Goal: Transaction & Acquisition: Purchase product/service

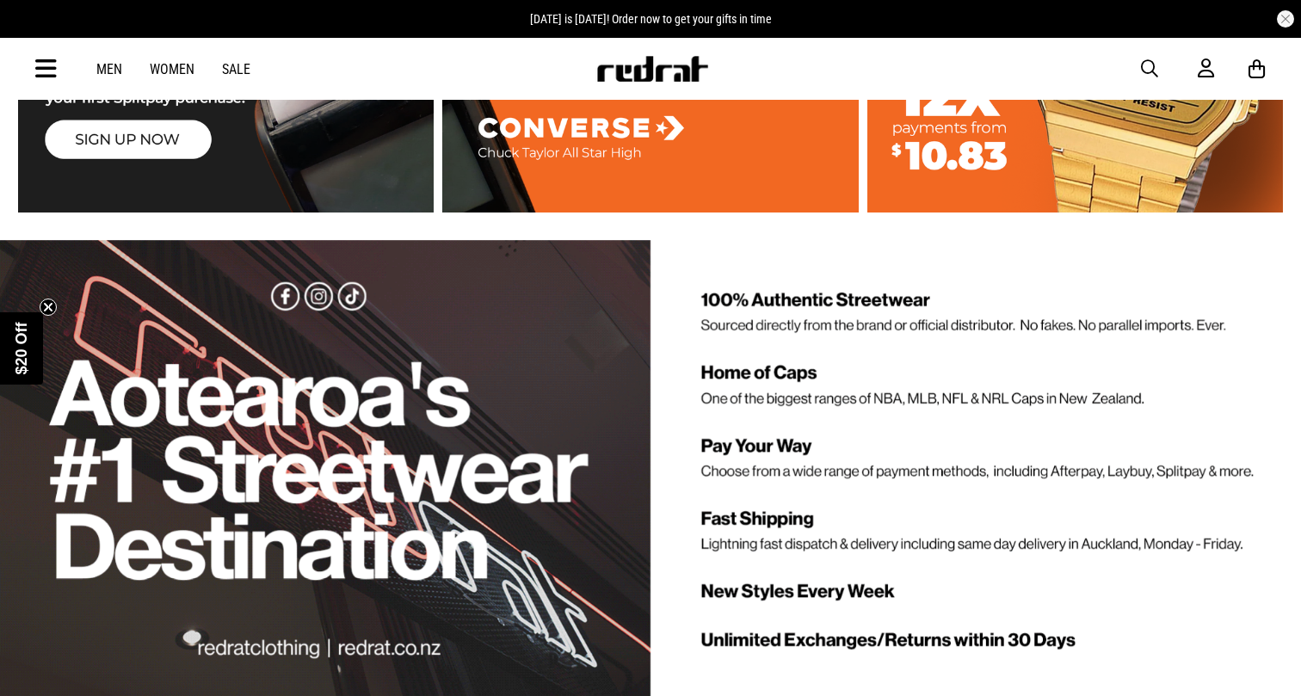
scroll to position [3433, 0]
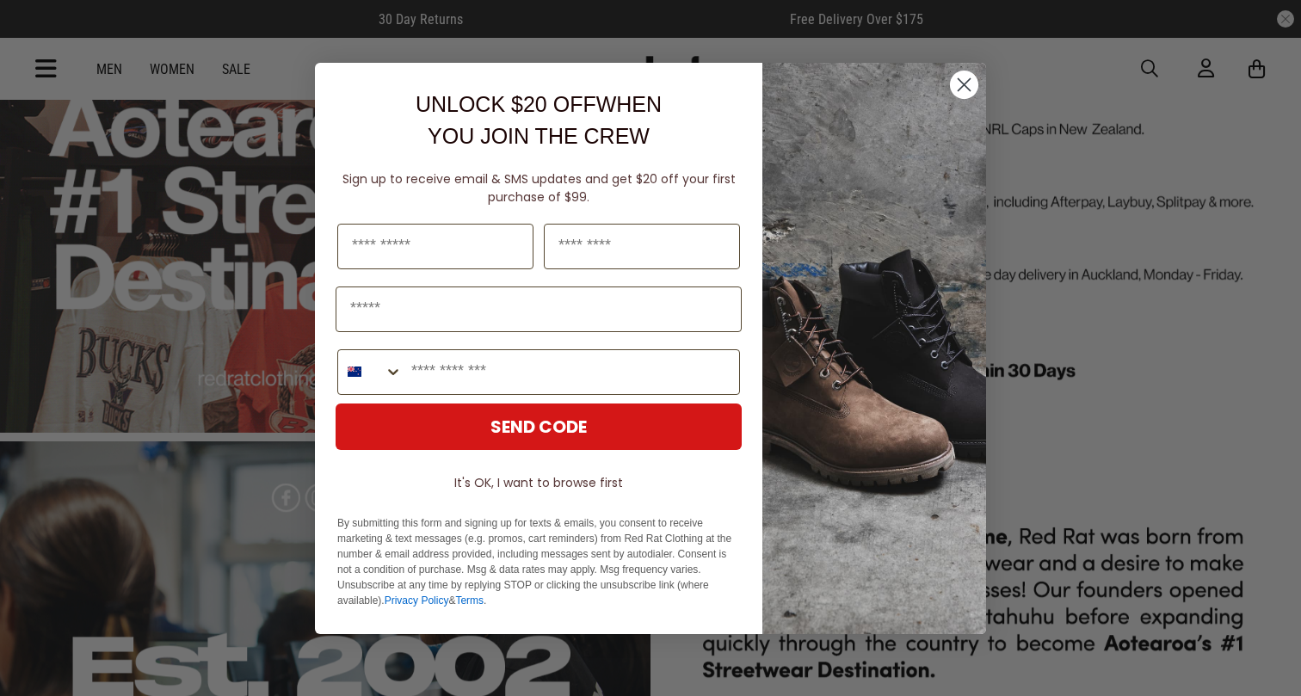
click at [969, 76] on circle "Close dialog" at bounding box center [964, 84] width 28 height 28
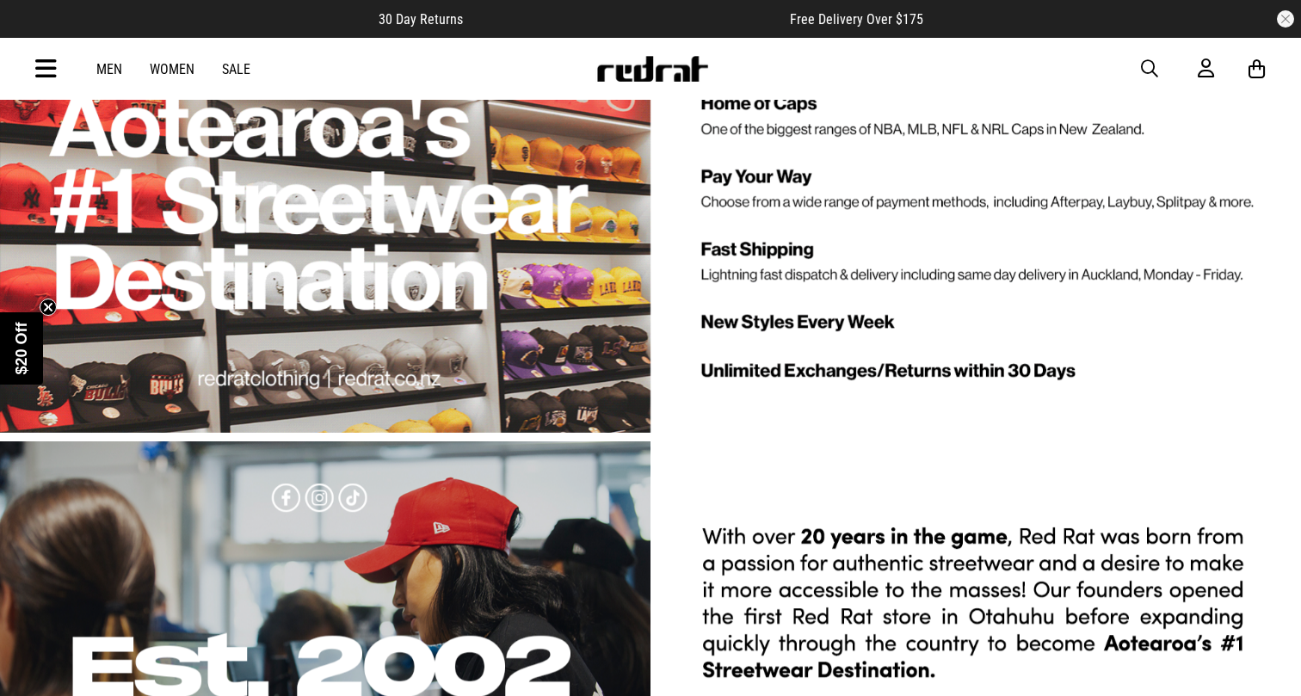
click at [1152, 71] on span "button" at bounding box center [1149, 69] width 17 height 21
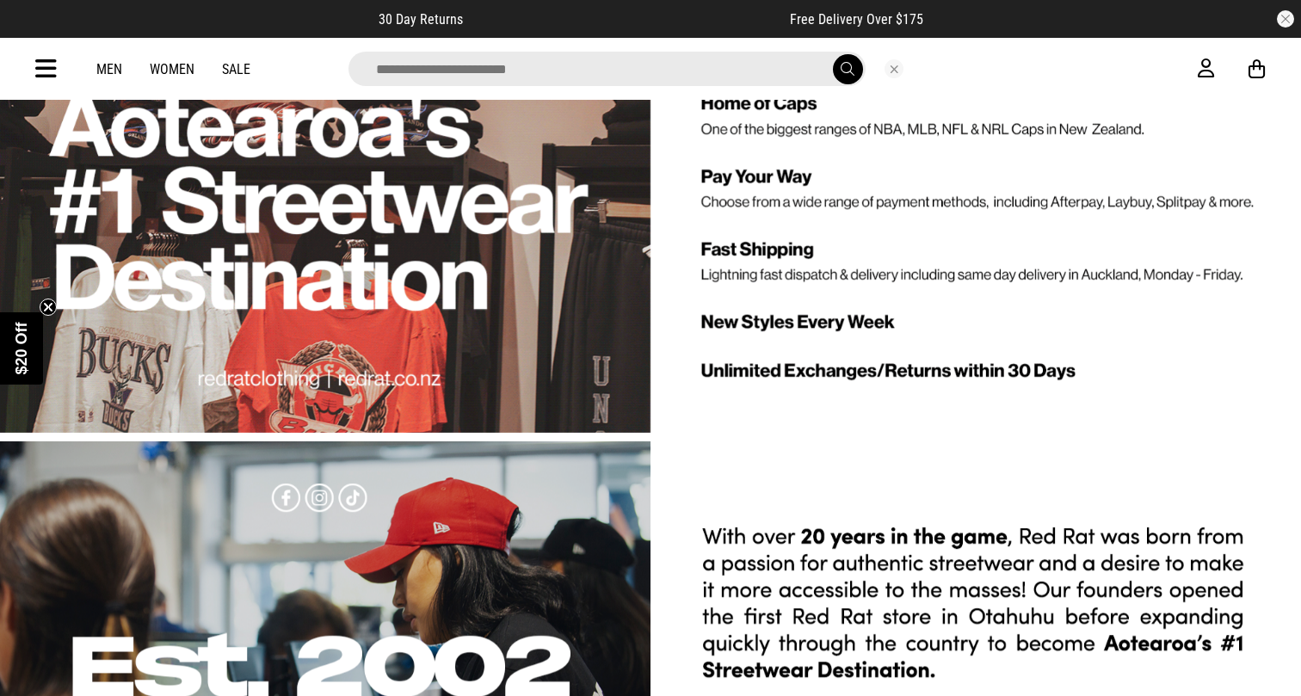
click at [543, 74] on input "search" at bounding box center [607, 69] width 517 height 34
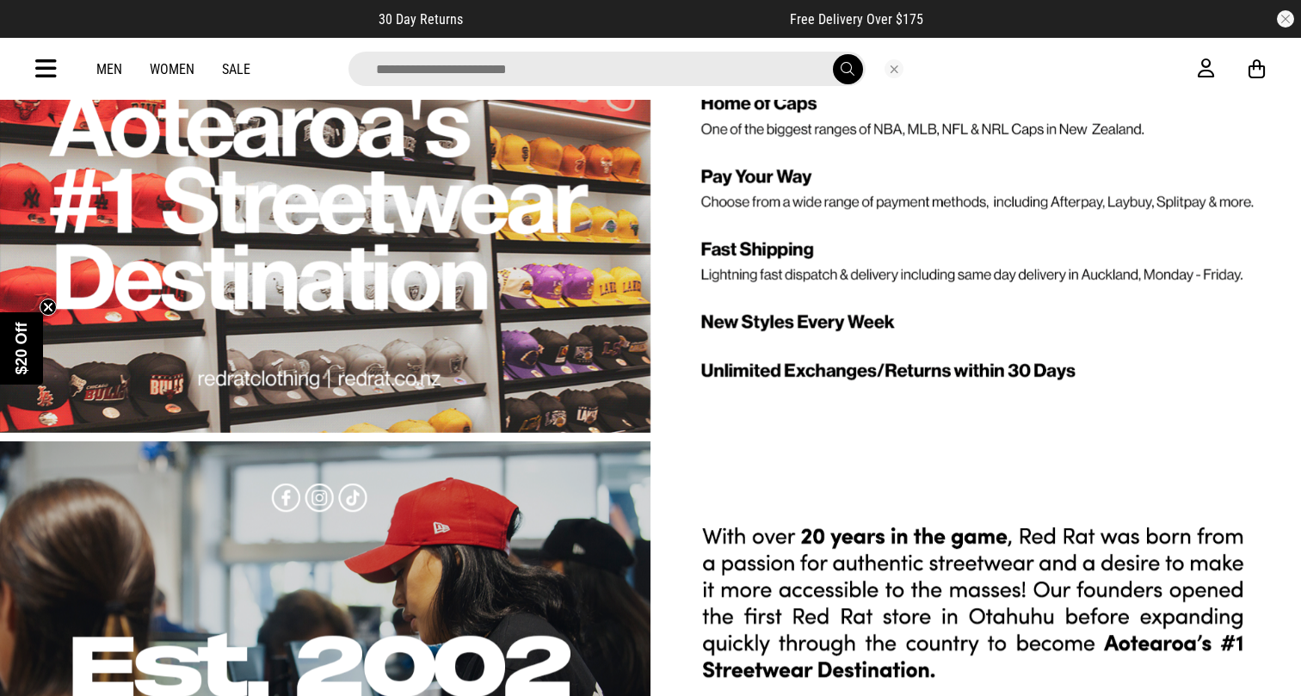
type input "*"
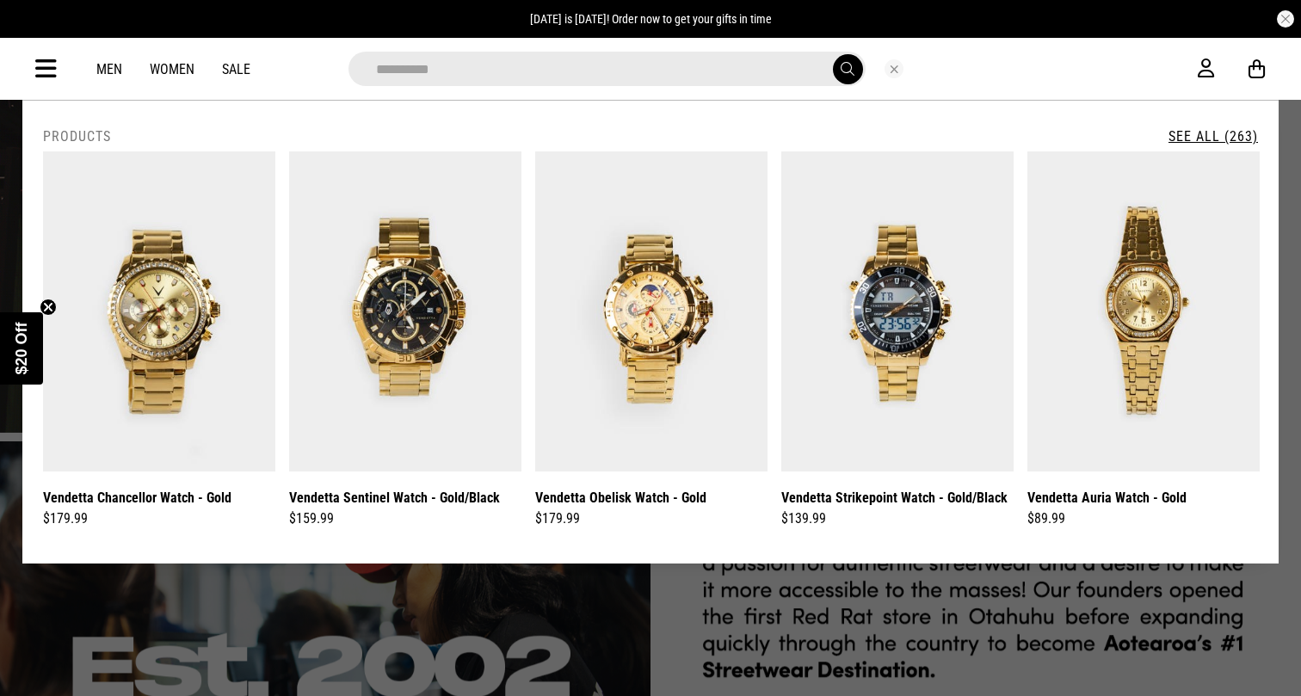
type input "*********"
click at [847, 69] on button "submit" at bounding box center [848, 69] width 30 height 30
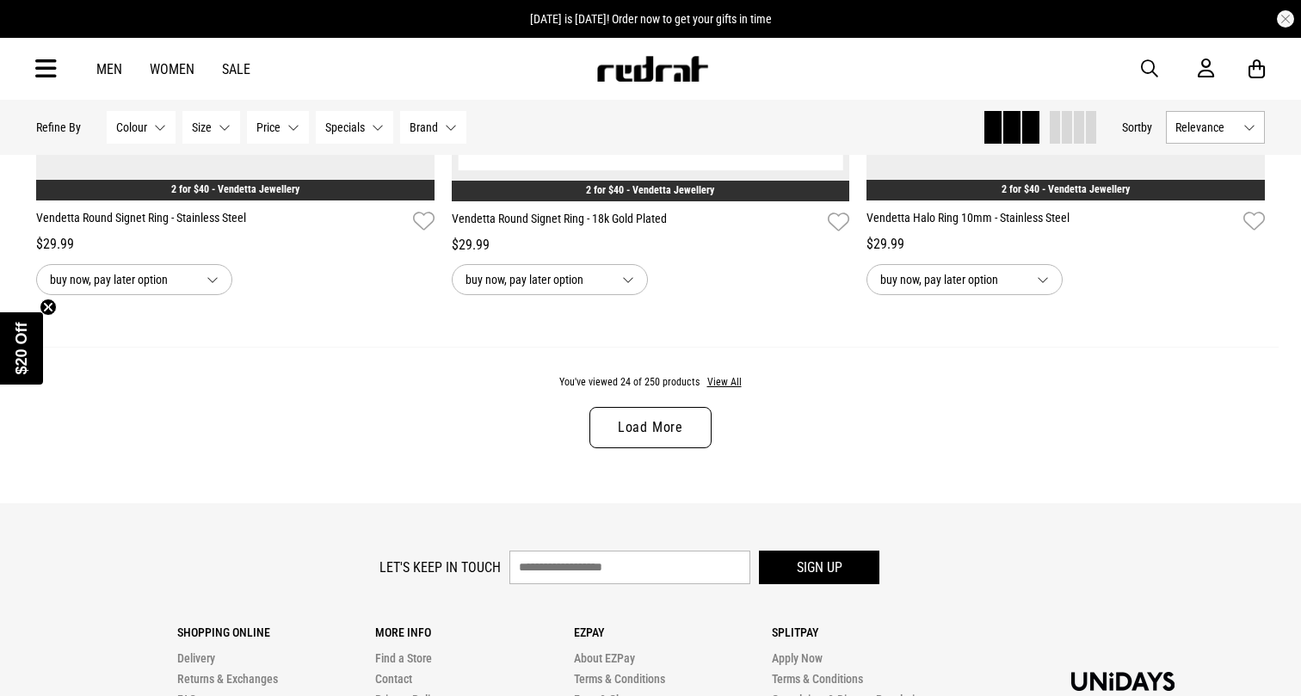
scroll to position [5466, 0]
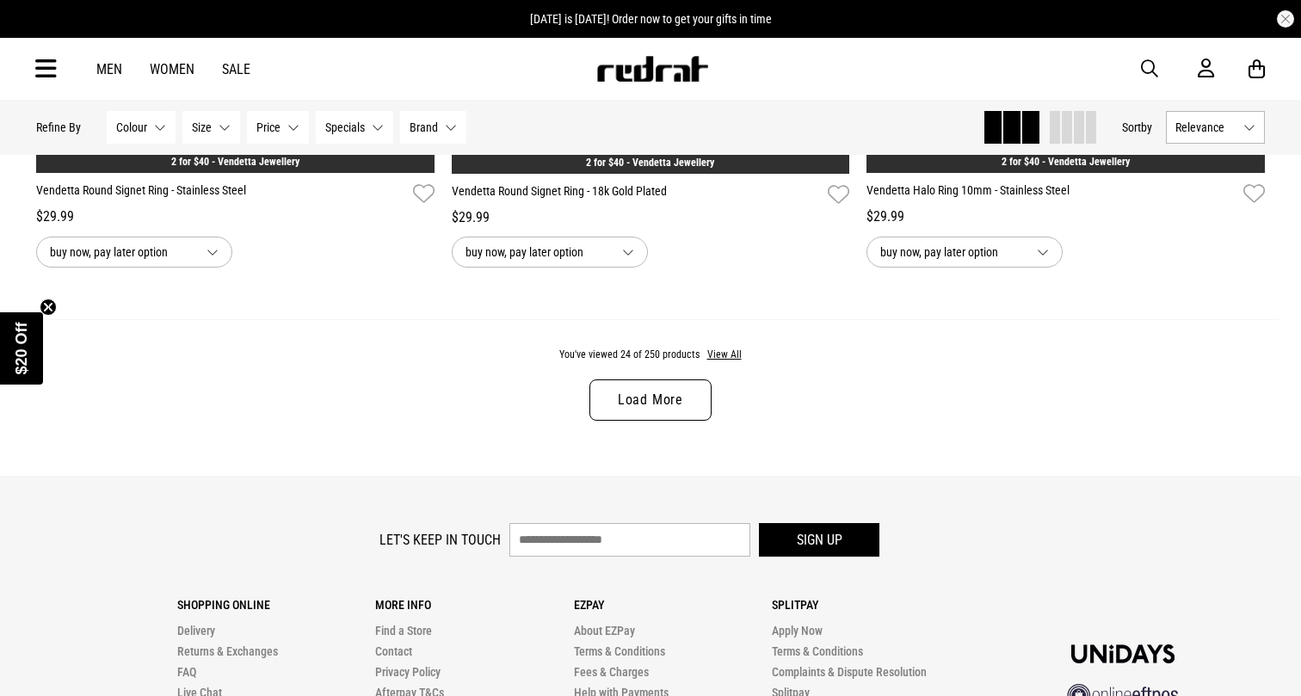
click at [613, 395] on link "Load More" at bounding box center [651, 400] width 122 height 41
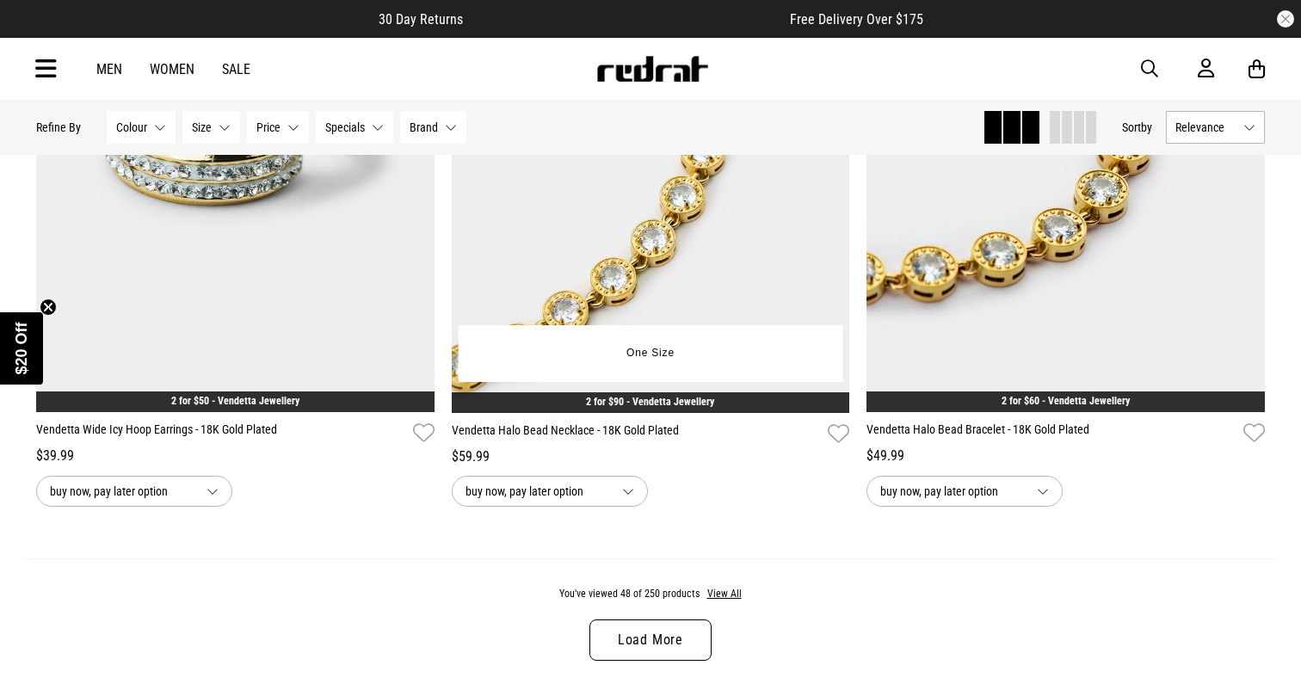
scroll to position [11004, 0]
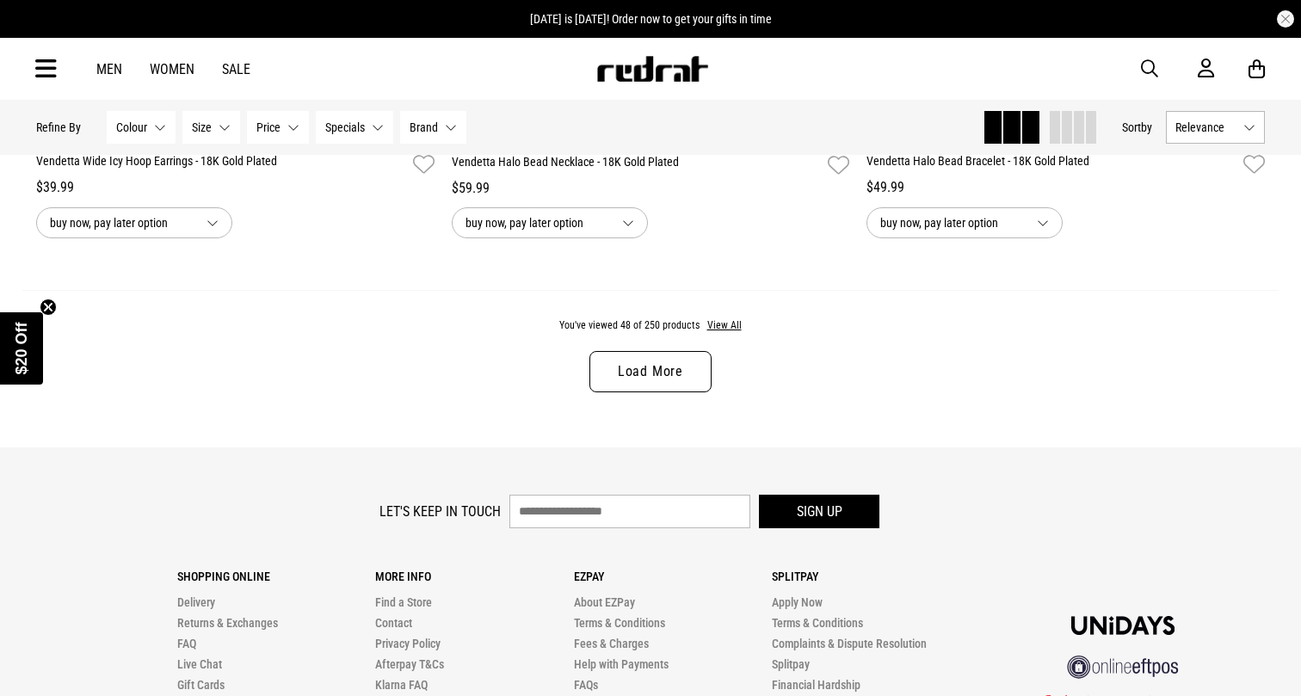
click at [626, 373] on link "Load More" at bounding box center [651, 371] width 122 height 41
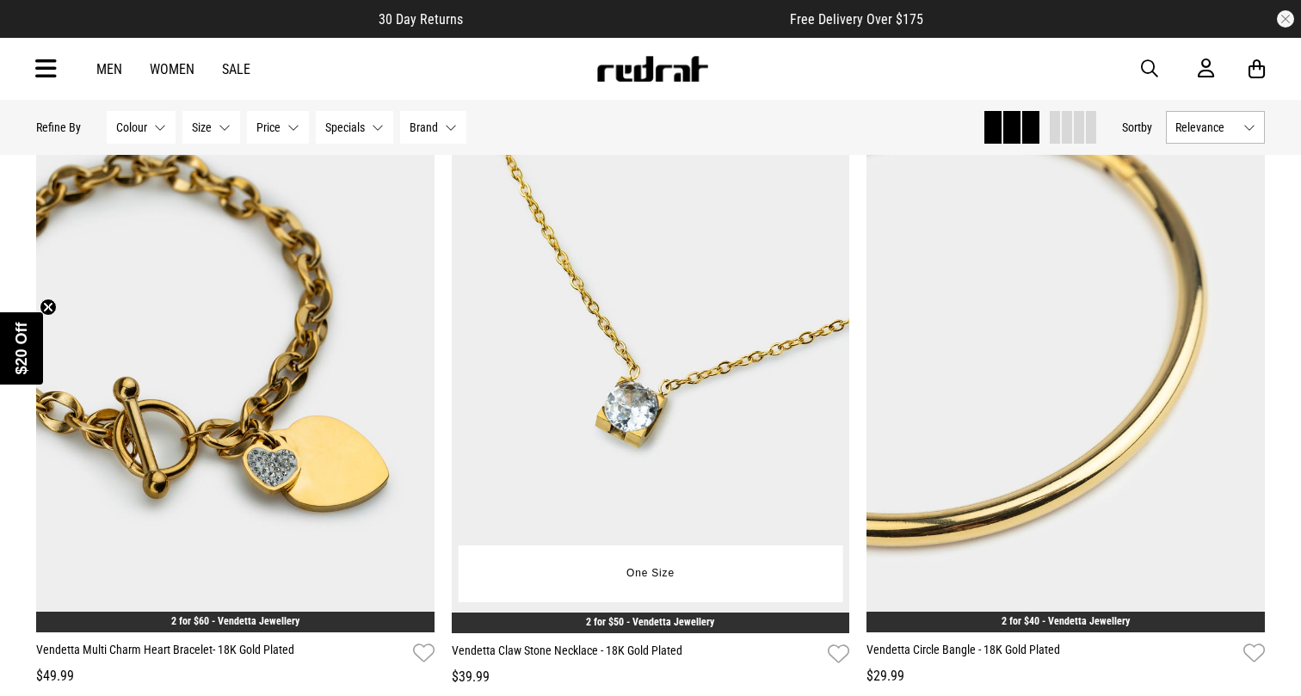
scroll to position [16327, 0]
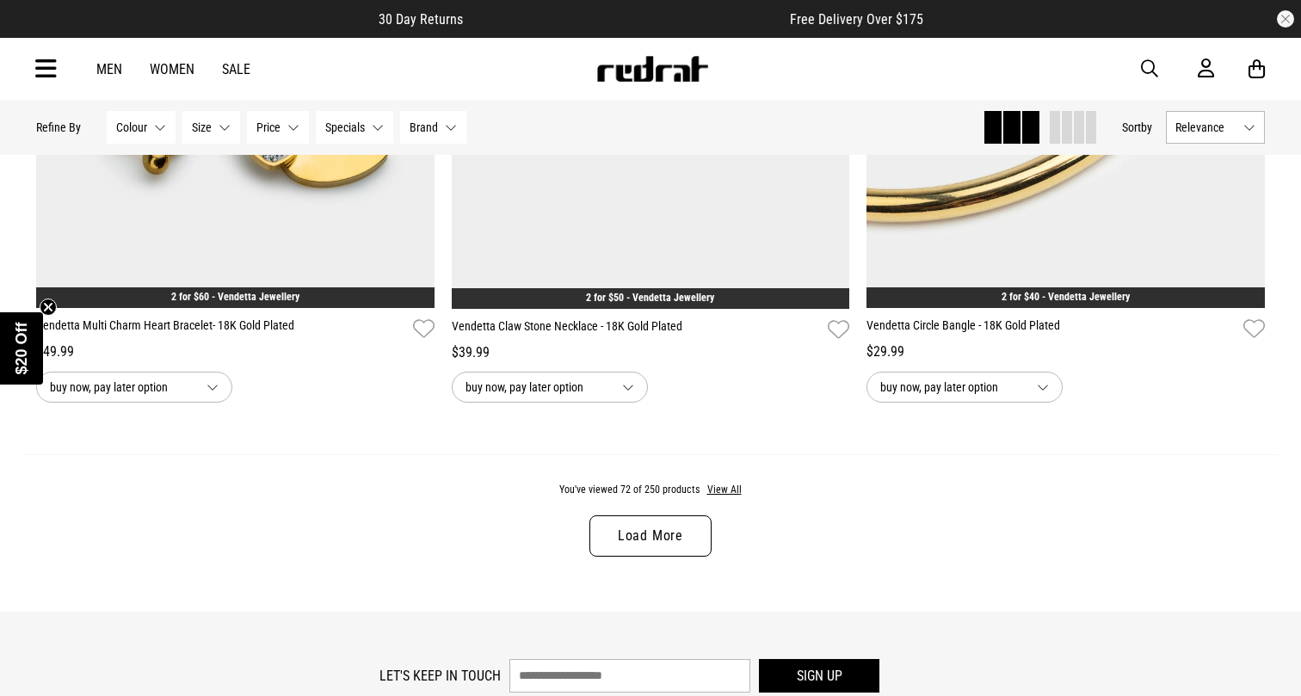
click at [638, 524] on link "Load More" at bounding box center [651, 535] width 122 height 41
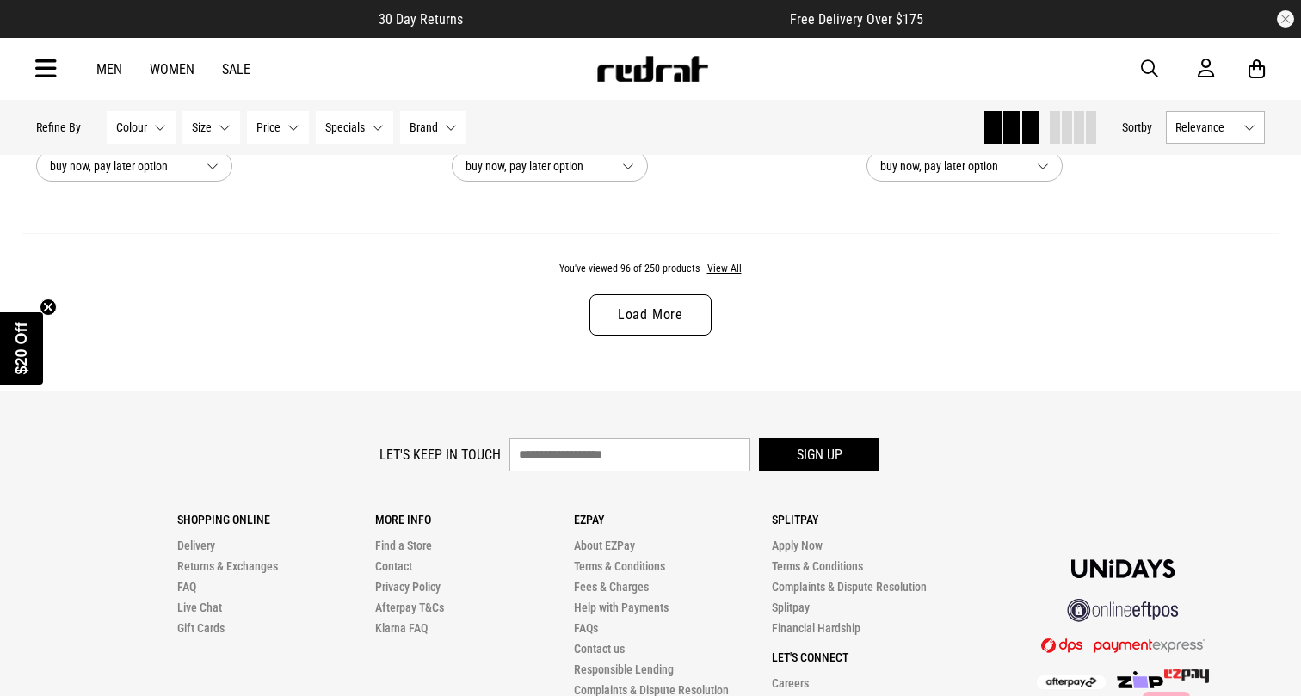
scroll to position [21977, 0]
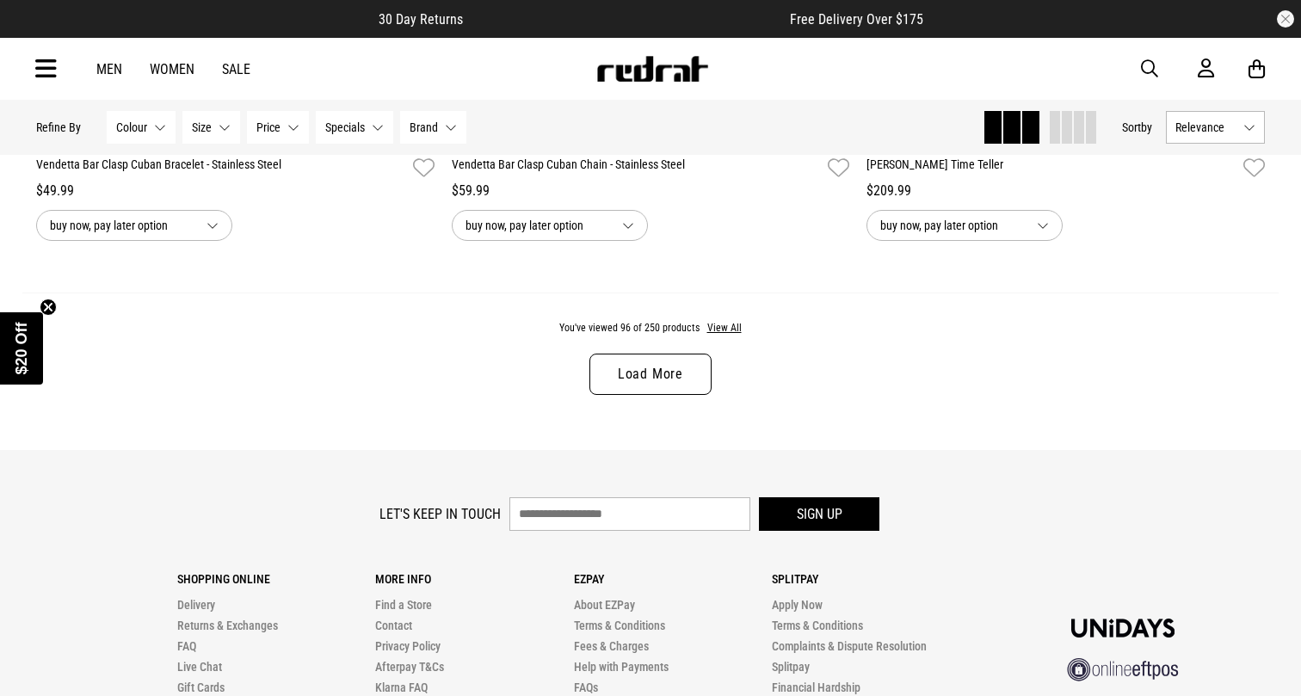
click at [643, 380] on link "Load More" at bounding box center [651, 374] width 122 height 41
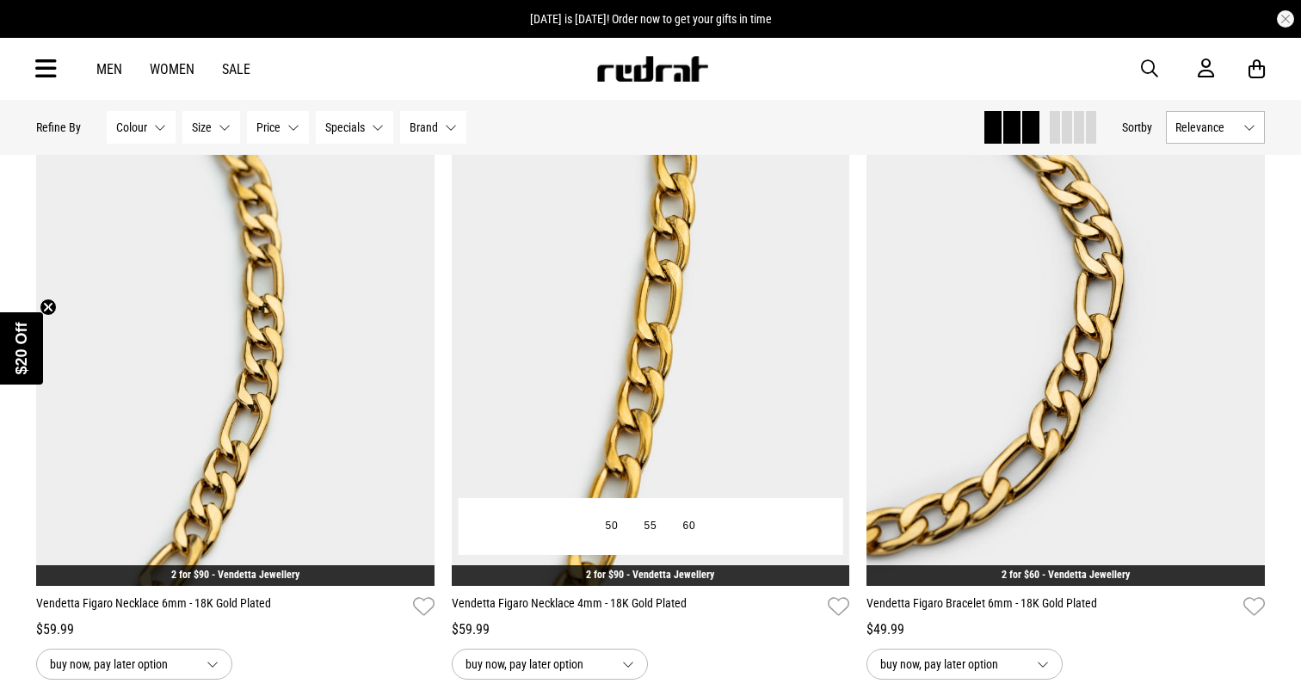
scroll to position [22250, 0]
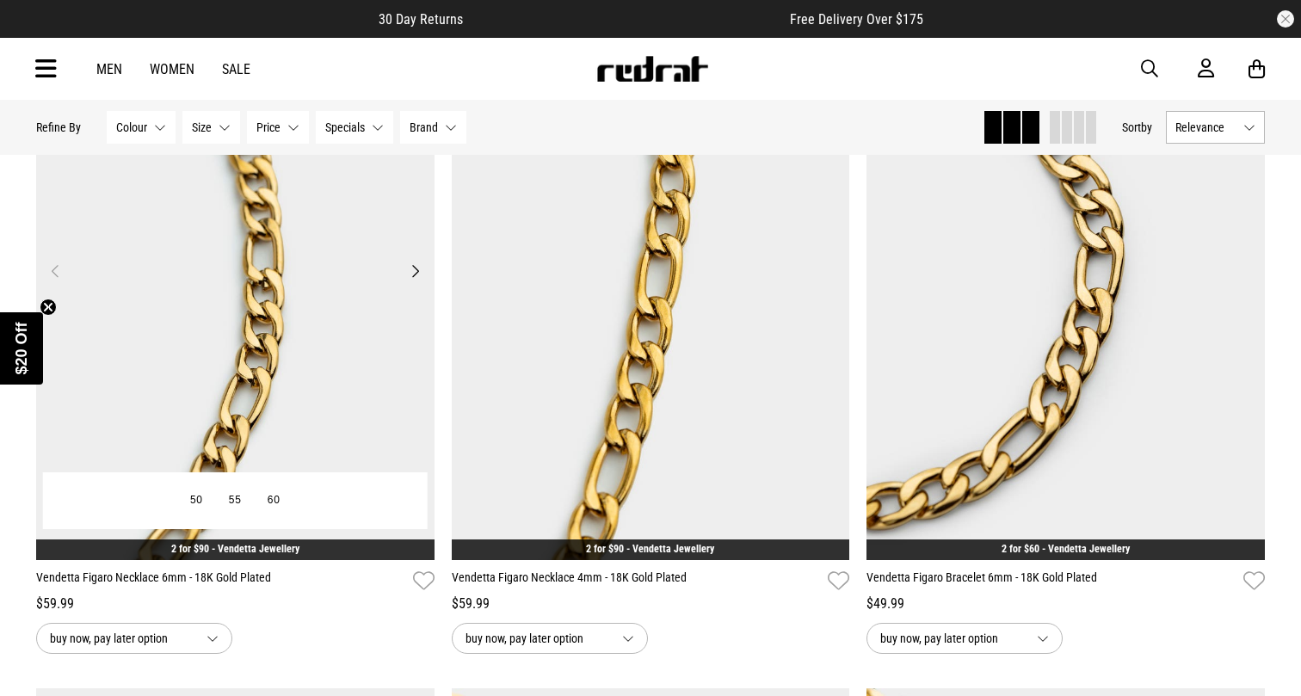
click at [284, 398] on img at bounding box center [235, 282] width 398 height 558
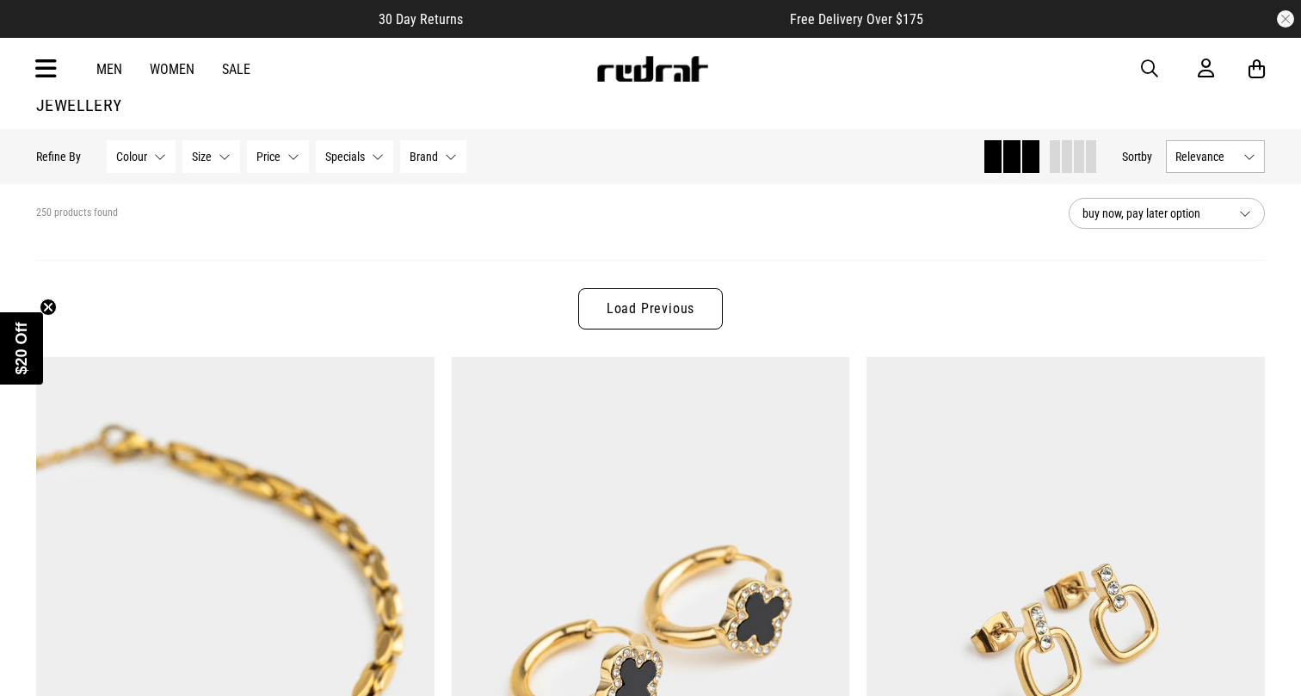
scroll to position [40, 0]
click at [613, 321] on link "Load Previous" at bounding box center [650, 307] width 145 height 41
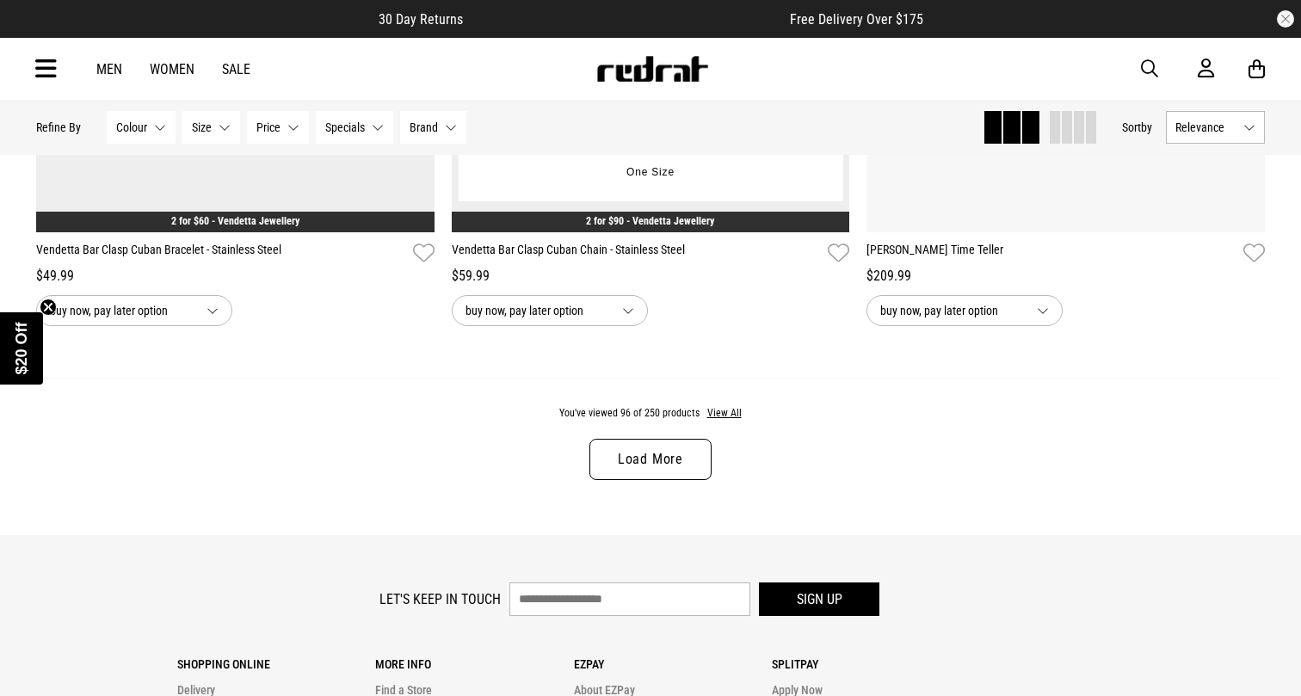
scroll to position [11063, 0]
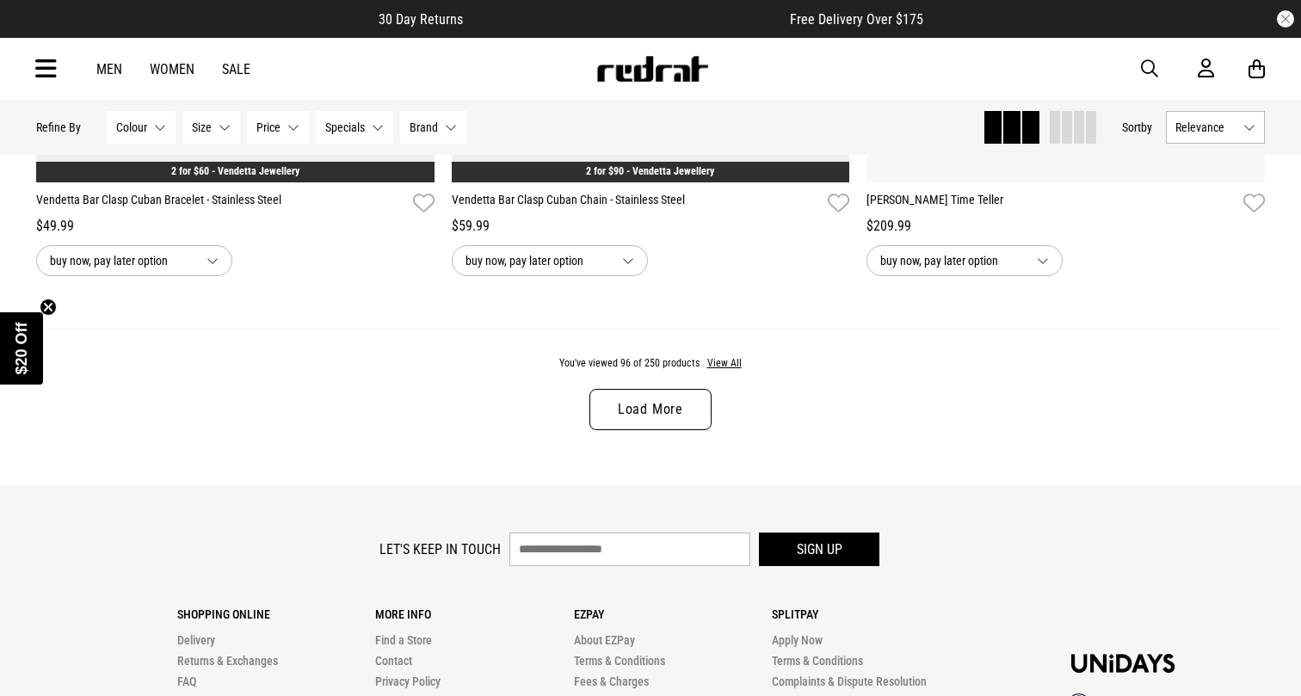
click at [636, 421] on link "Load More" at bounding box center [651, 409] width 122 height 41
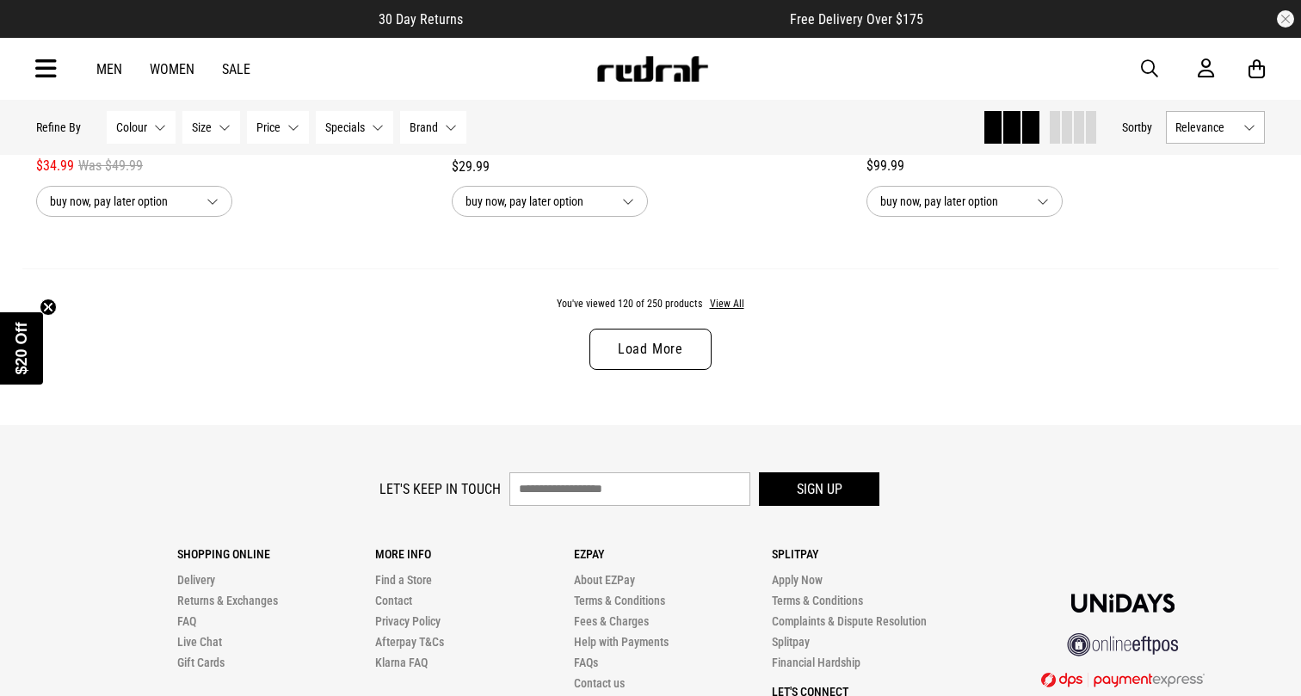
scroll to position [16612, 0]
click at [657, 369] on div "You've viewed 120 of 250 products View All Load More" at bounding box center [650, 346] width 1256 height 157
click at [662, 354] on link "Load More" at bounding box center [651, 348] width 122 height 41
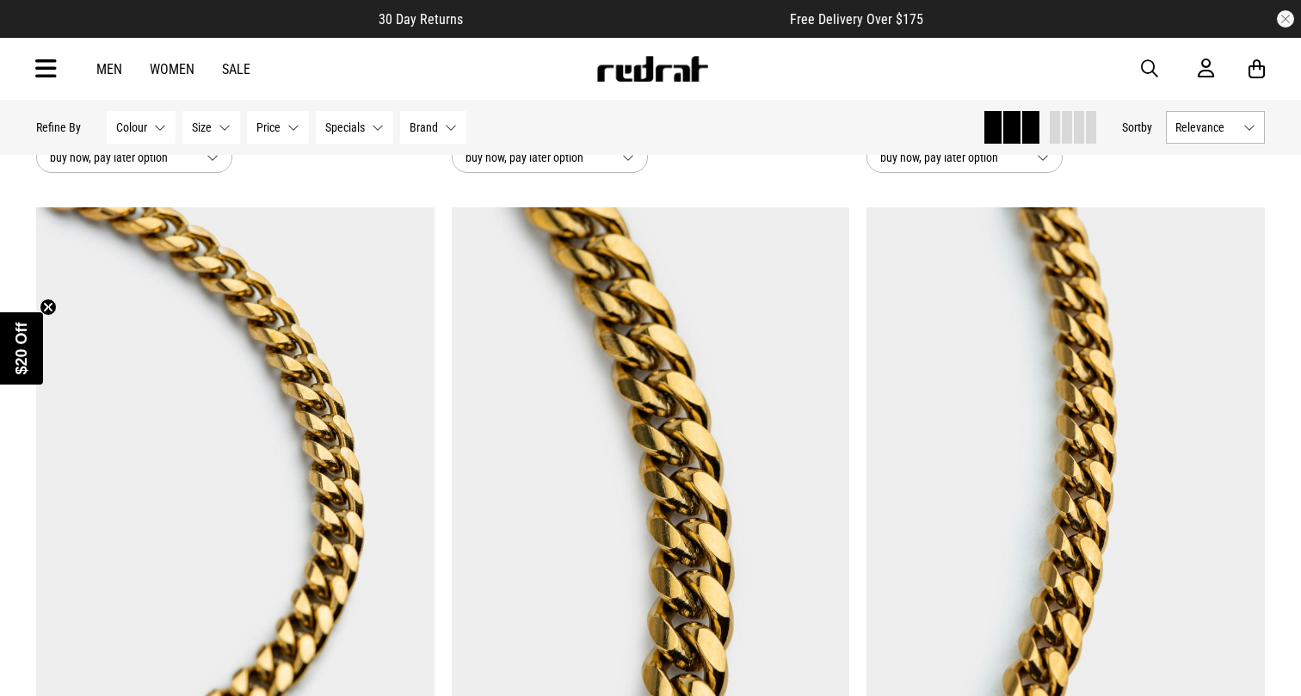
scroll to position [13257, 0]
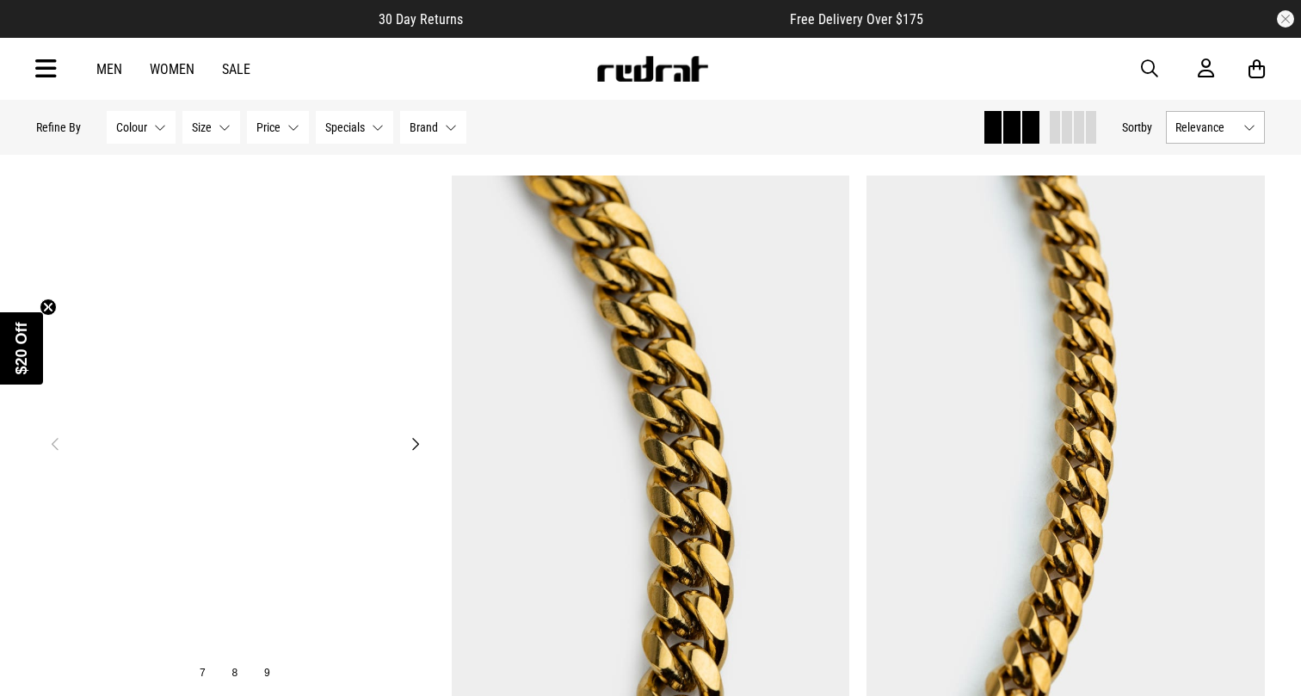
click at [375, 336] on img at bounding box center [235, 455] width 398 height 558
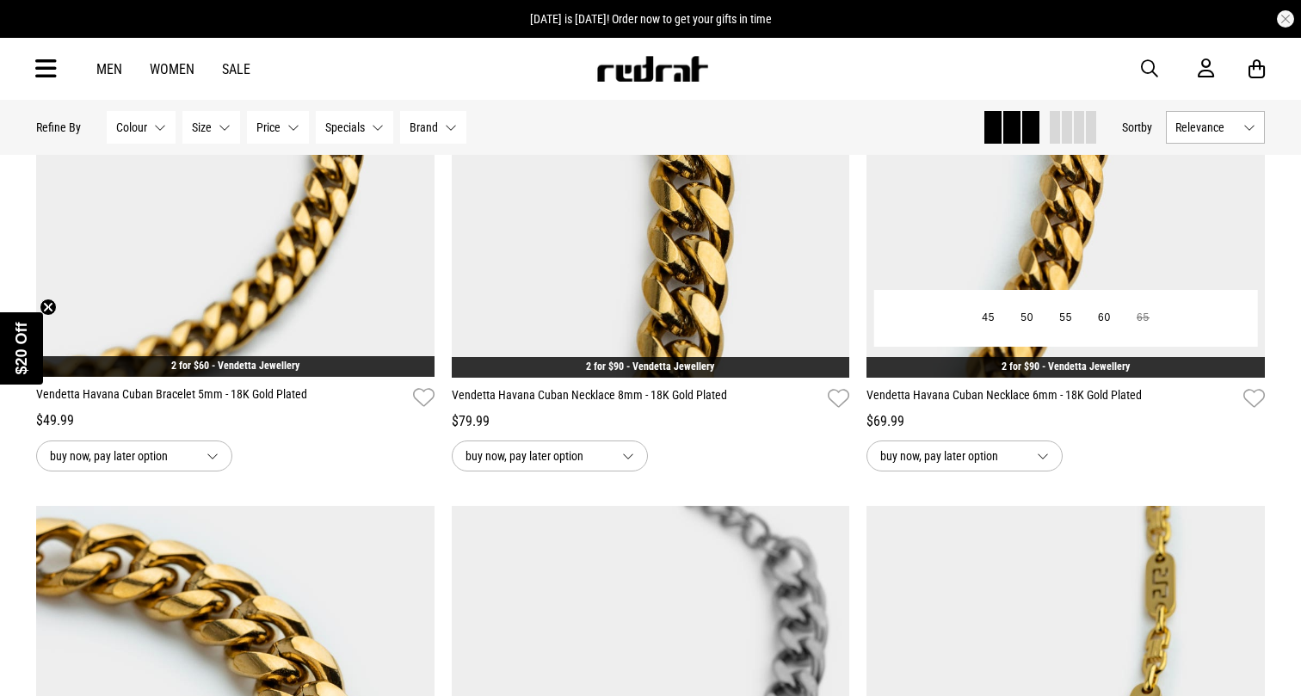
click at [1042, 225] on img at bounding box center [1066, 99] width 398 height 558
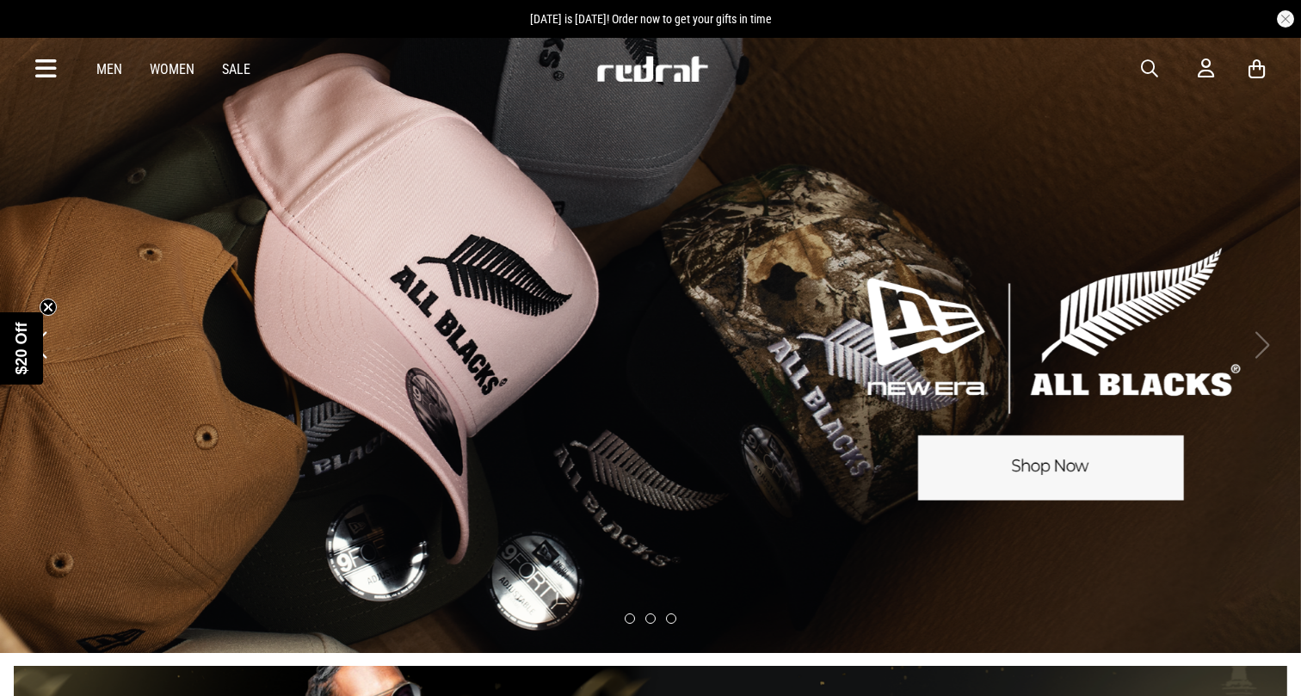
click at [1140, 66] on div "Men Women Sale Sign in New Back Footwear Back Mens Back Womens Back Youth & Kid…" at bounding box center [650, 69] width 1256 height 62
click at [1152, 66] on span "button" at bounding box center [1149, 69] width 17 height 21
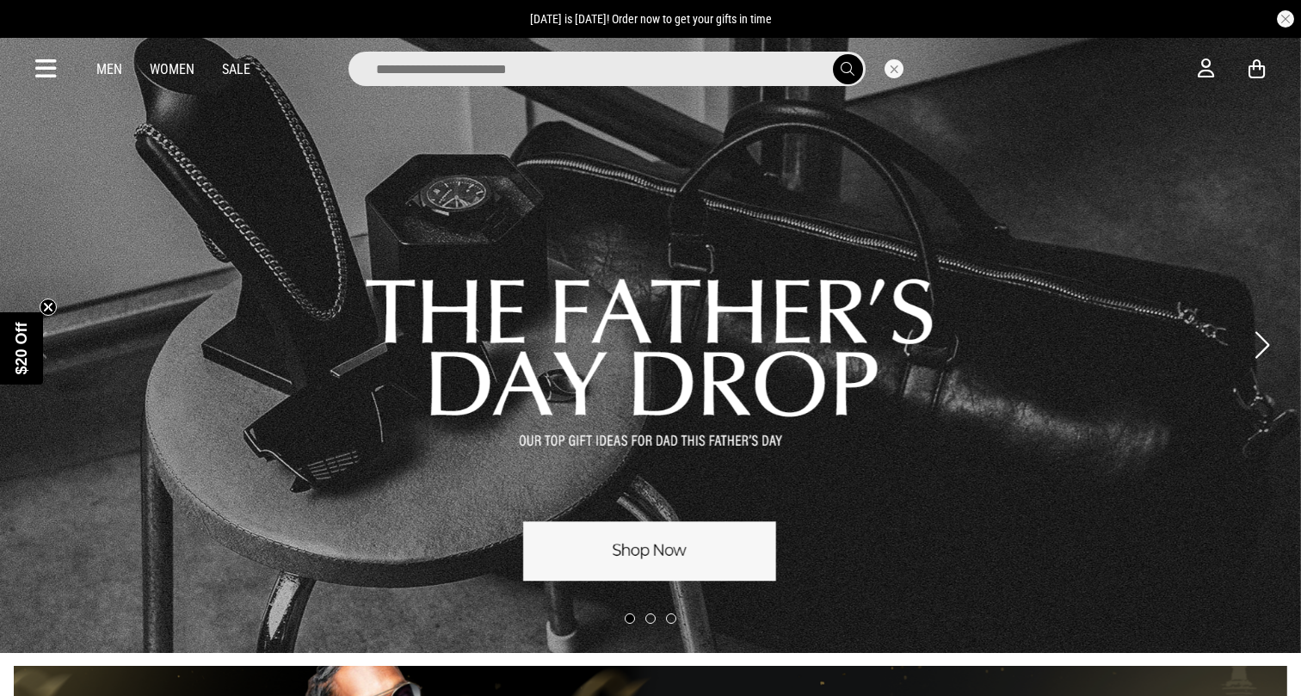
click at [676, 65] on input "search" at bounding box center [607, 69] width 517 height 34
